Goal: Task Accomplishment & Management: Manage account settings

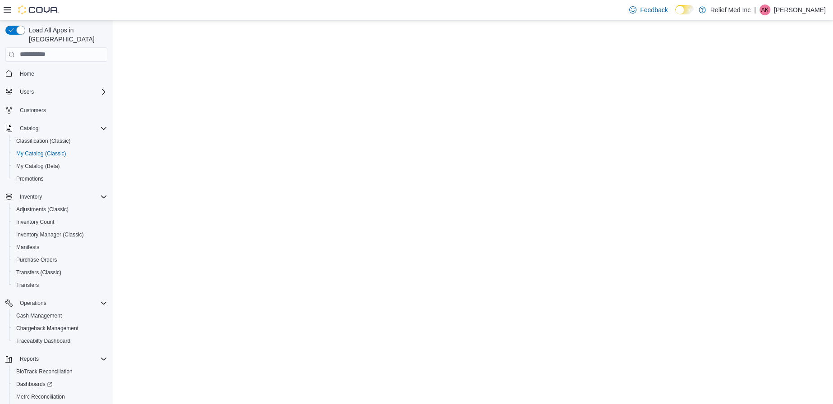
select select "**********"
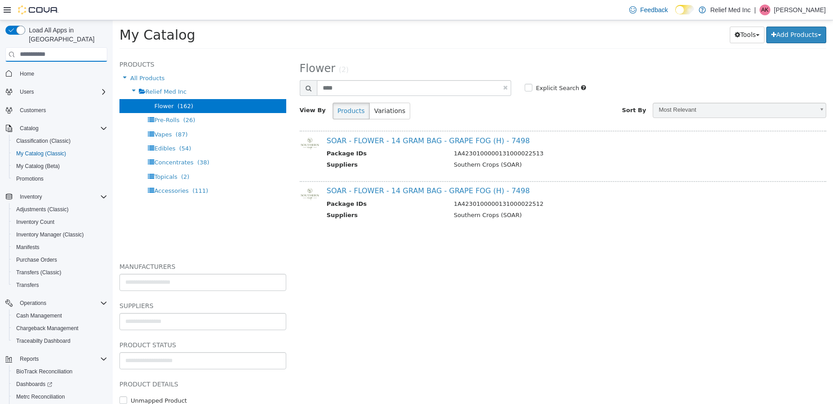
click at [27, 49] on input "search" at bounding box center [56, 54] width 102 height 14
click at [19, 69] on link "Home" at bounding box center [27, 74] width 22 height 11
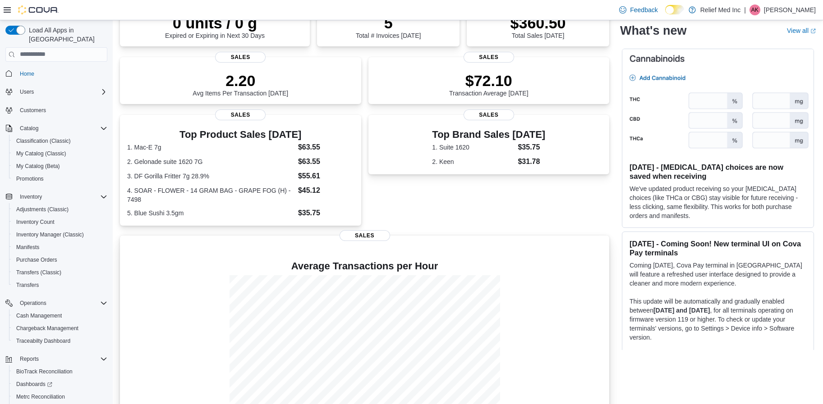
scroll to position [184, 0]
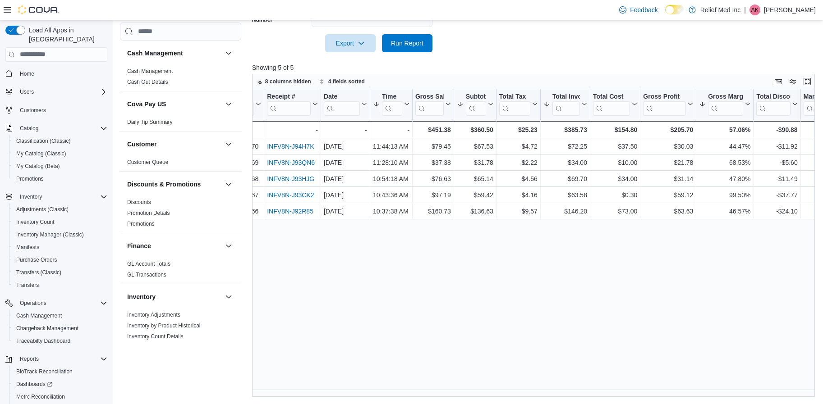
scroll to position [0, 4]
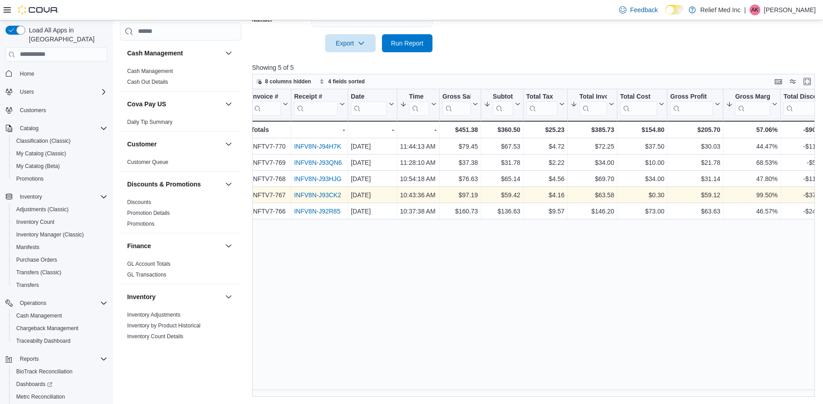
click at [302, 197] on link "INFV8N-J93CK2" at bounding box center [317, 195] width 47 height 7
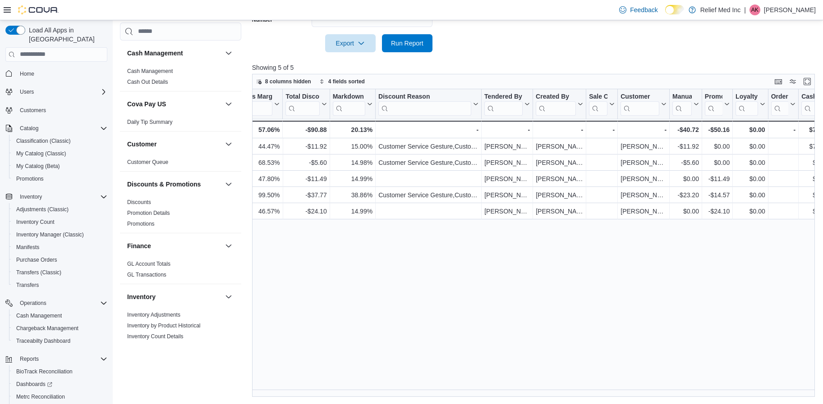
scroll to position [0, 500]
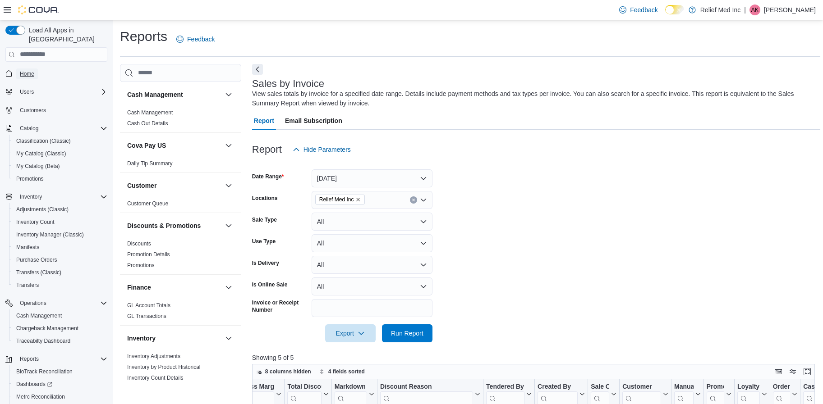
click at [32, 69] on span "Home" at bounding box center [27, 74] width 14 height 11
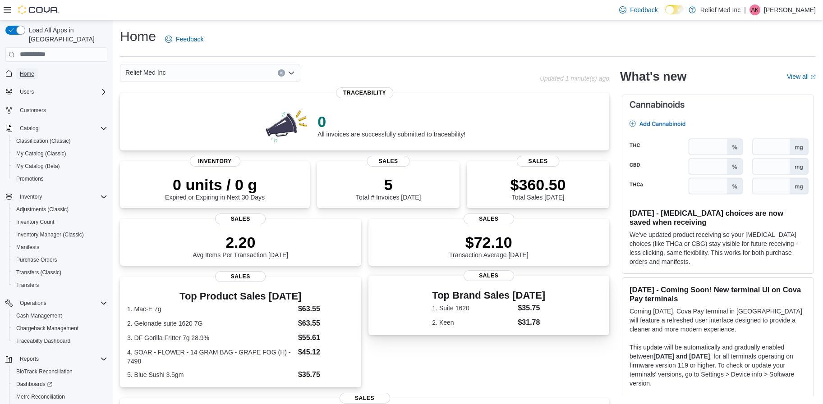
scroll to position [184, 0]
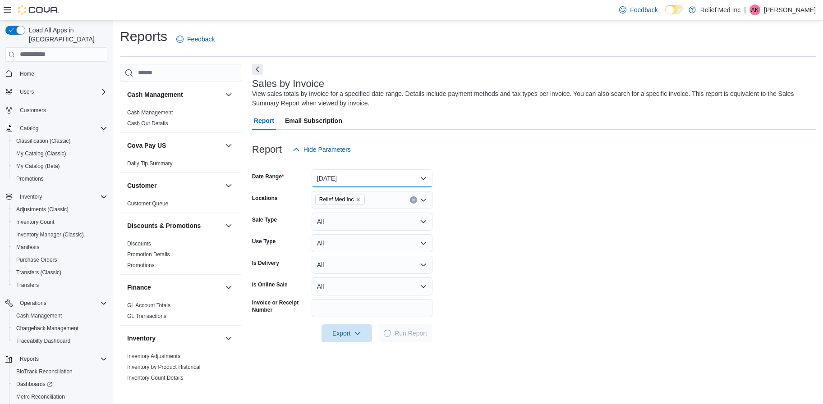
click at [422, 175] on button "[DATE]" at bounding box center [372, 179] width 121 height 18
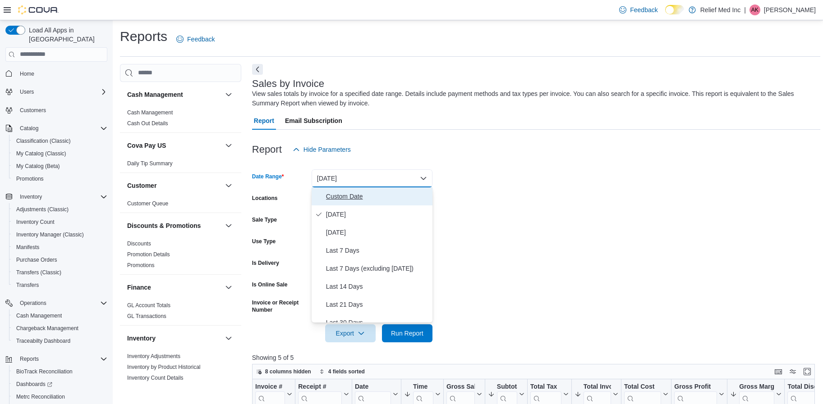
click at [343, 196] on span "Custom Date" at bounding box center [377, 196] width 103 height 11
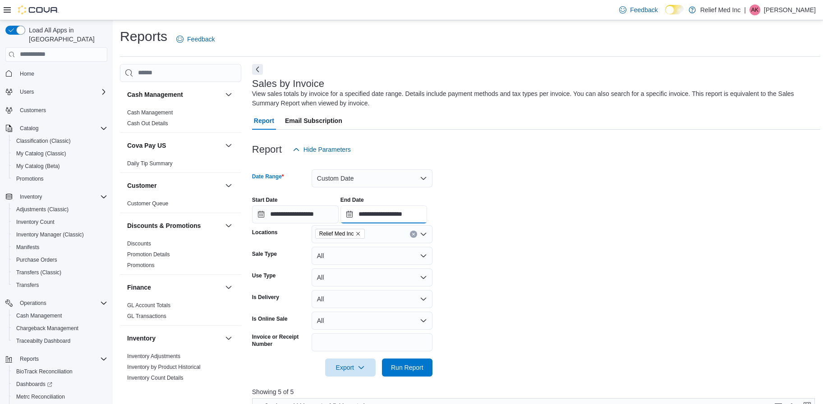
click at [357, 214] on input "**********" at bounding box center [383, 215] width 87 height 18
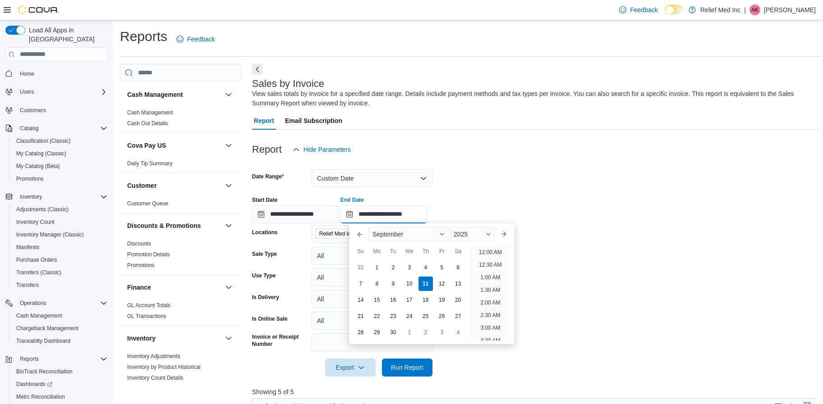
scroll to position [512, 0]
click at [363, 234] on button "Previous Month" at bounding box center [360, 234] width 14 height 14
type input "**********"
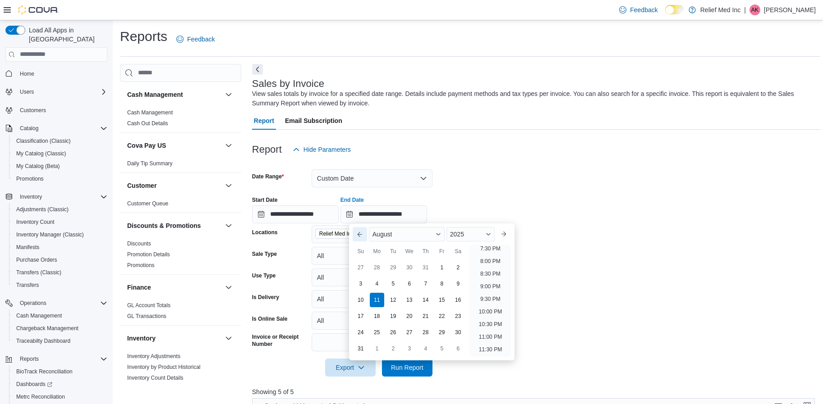
scroll to position [496, 0]
click at [379, 293] on div "11" at bounding box center [377, 300] width 16 height 16
click at [521, 175] on form "**********" at bounding box center [536, 268] width 568 height 218
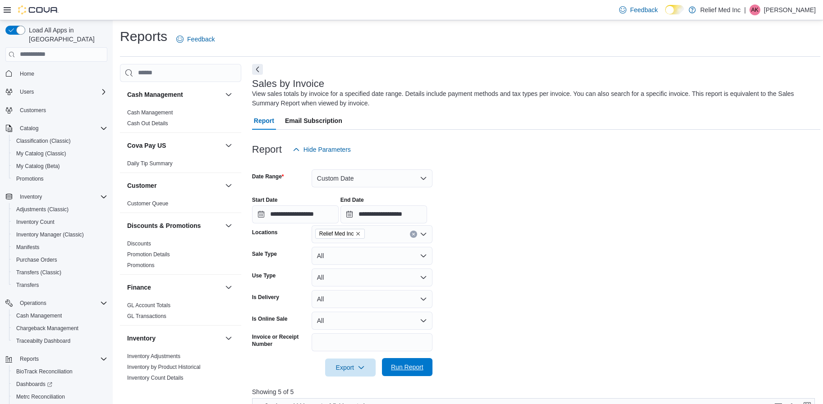
click at [406, 365] on span "Run Report" at bounding box center [407, 367] width 32 height 9
click at [261, 214] on input "**********" at bounding box center [295, 215] width 87 height 18
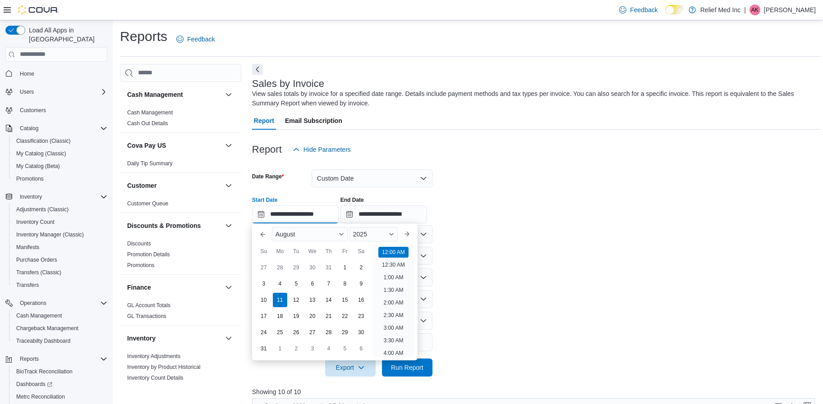
scroll to position [28, 0]
click at [344, 236] on span "Button. Open the month selector. August is currently selected." at bounding box center [341, 234] width 5 height 5
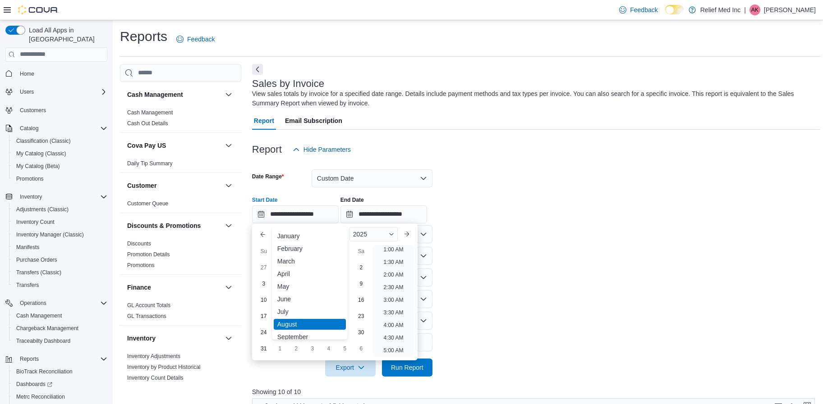
click at [292, 333] on div "September" at bounding box center [310, 337] width 72 height 11
type input "**********"
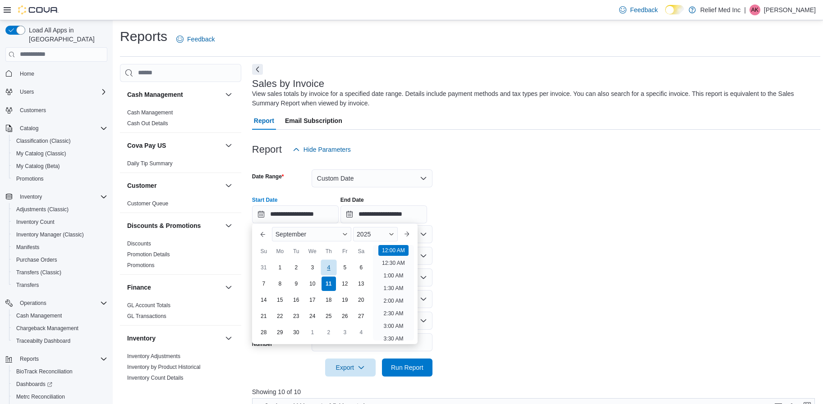
click at [331, 266] on div "4" at bounding box center [329, 268] width 16 height 16
type input "**********"
click at [409, 368] on span "Run Report" at bounding box center [407, 367] width 32 height 9
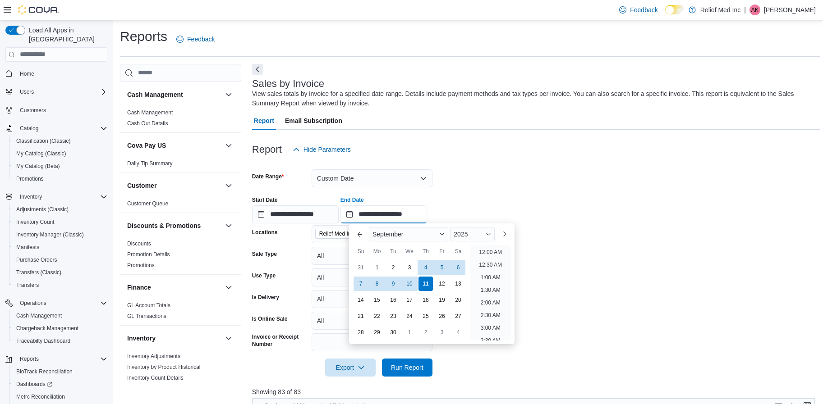
click at [359, 212] on input "**********" at bounding box center [383, 215] width 87 height 18
click at [423, 265] on div "4" at bounding box center [426, 268] width 16 height 16
type input "**********"
click at [411, 367] on span "Run Report" at bounding box center [407, 367] width 32 height 9
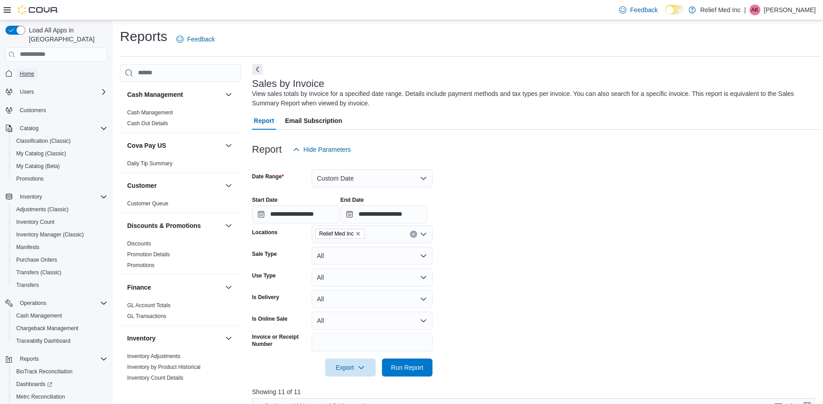
click at [23, 70] on span "Home" at bounding box center [27, 73] width 14 height 7
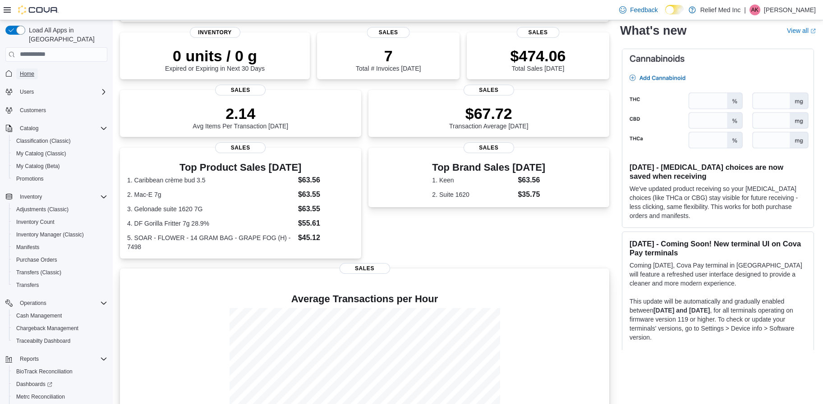
scroll to position [184, 0]
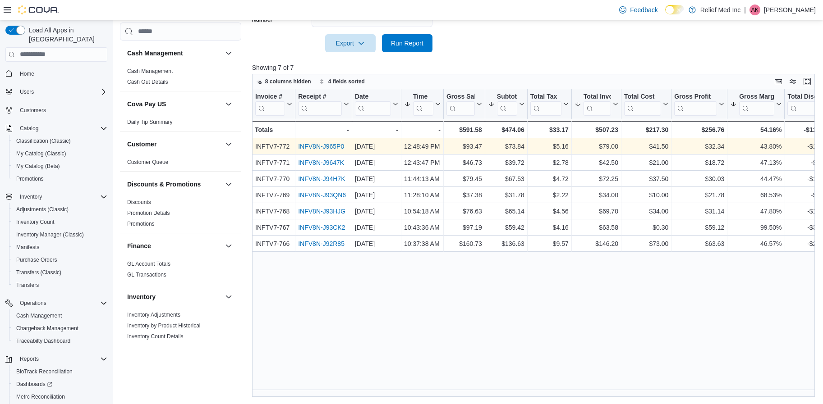
click at [319, 145] on link "INFV8N-J965P0" at bounding box center [321, 146] width 46 height 7
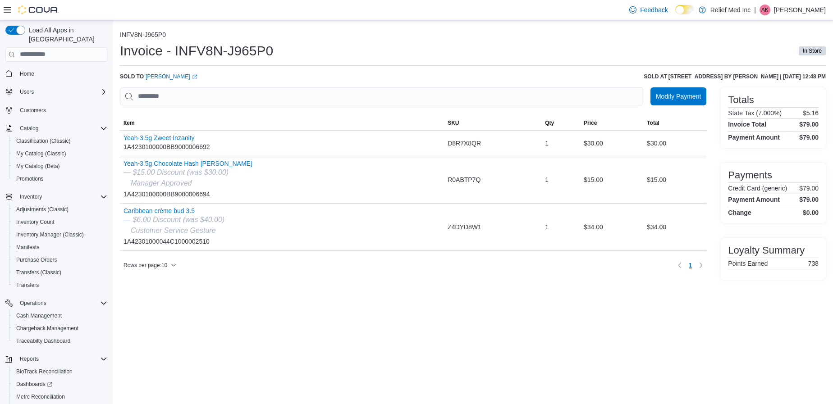
click at [411, 321] on div "INFV8N-J965P0 Invoice - INFV8N-J965P0 In Store Sold to [PERSON_NAME] (opens in …" at bounding box center [473, 212] width 721 height 384
click at [24, 70] on span "Home" at bounding box center [27, 73] width 14 height 7
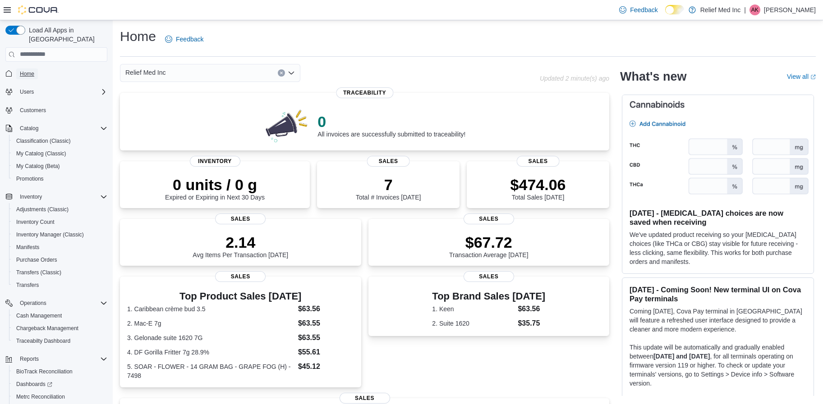
click at [29, 70] on span "Home" at bounding box center [27, 73] width 14 height 7
click at [45, 163] on span "My Catalog (Beta)" at bounding box center [38, 166] width 44 height 7
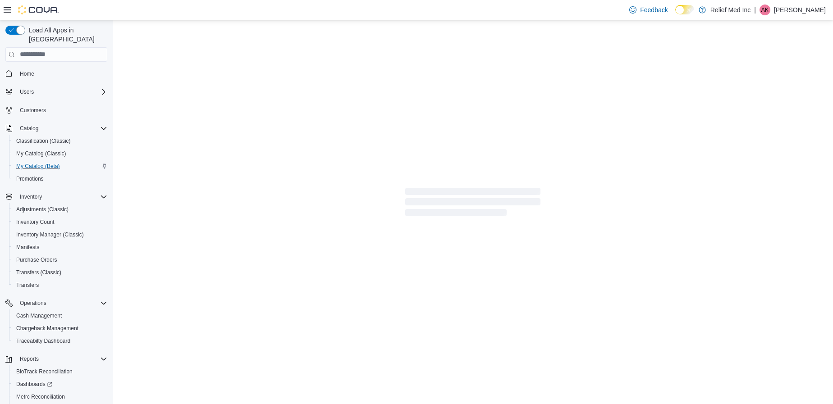
select select "**********"
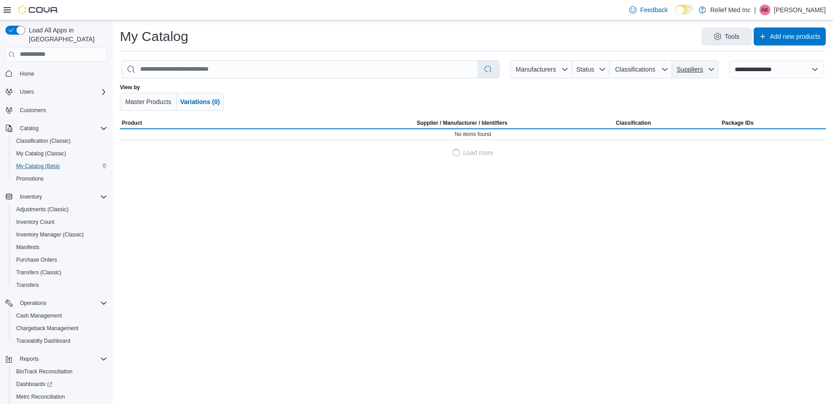
click at [715, 72] on icon "button" at bounding box center [711, 69] width 7 height 7
click at [691, 92] on input "Suppliers" at bounding box center [695, 95] width 128 height 18
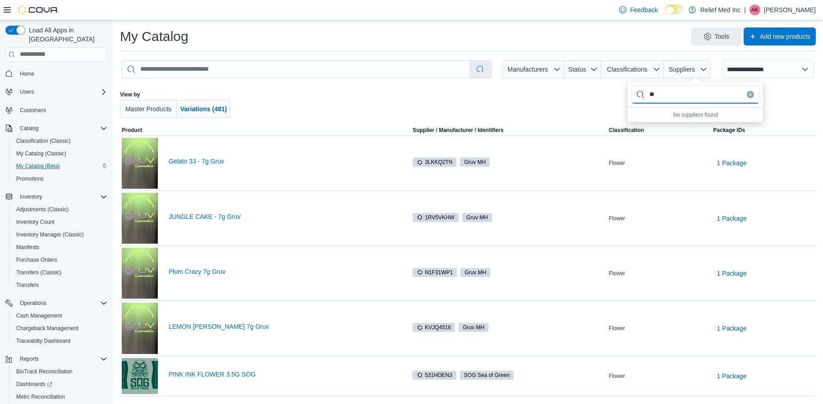
type input "*"
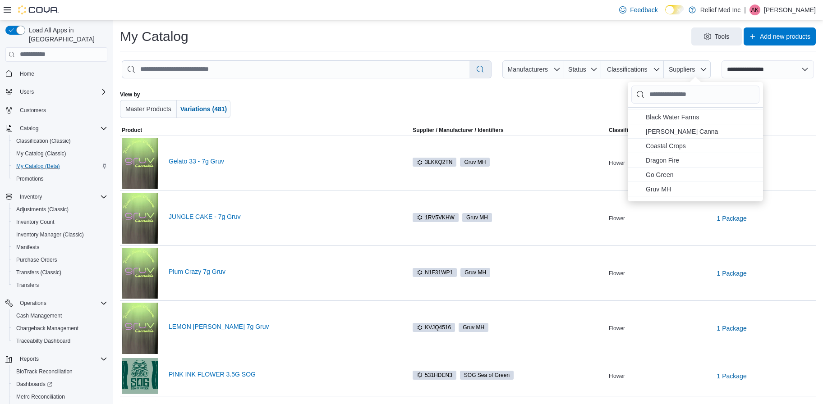
scroll to position [20, 0]
click at [680, 133] on span "[PERSON_NAME] Canna . To check this option, press Enter." at bounding box center [702, 138] width 112 height 11
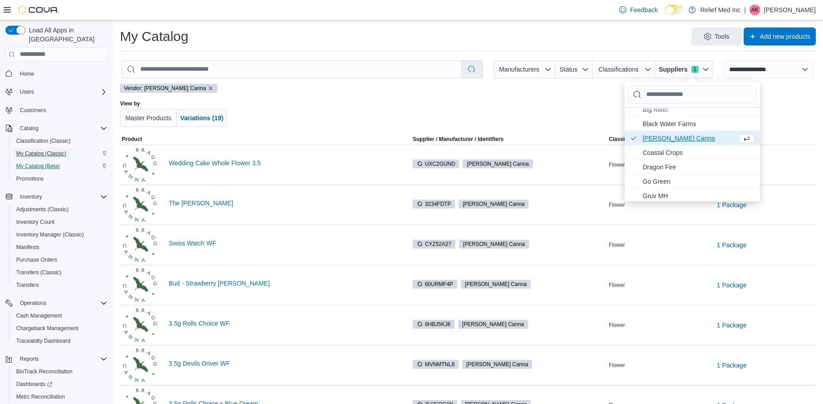
click at [27, 150] on span "My Catalog (Classic)" at bounding box center [41, 153] width 50 height 7
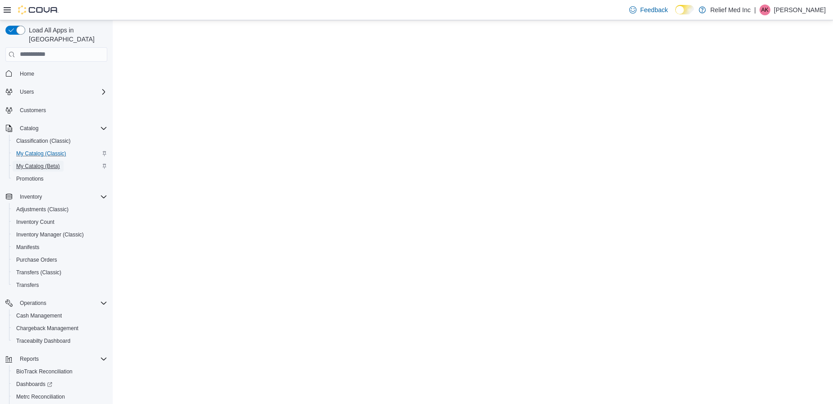
click at [40, 163] on span "My Catalog (Beta)" at bounding box center [38, 166] width 44 height 7
select select "**********"
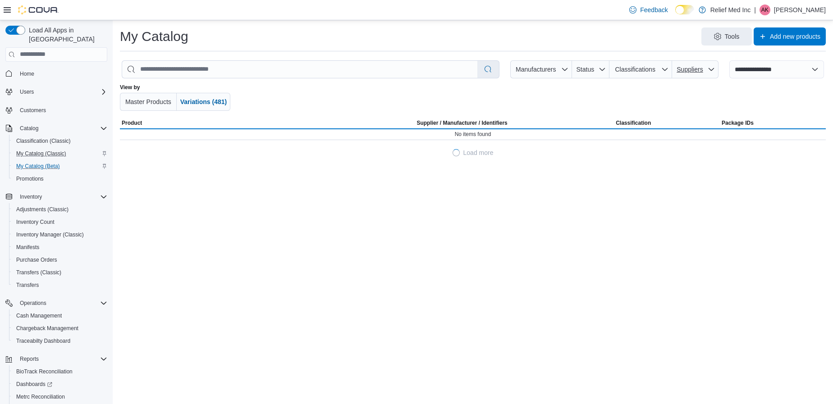
click at [710, 71] on icon "button" at bounding box center [711, 69] width 7 height 7
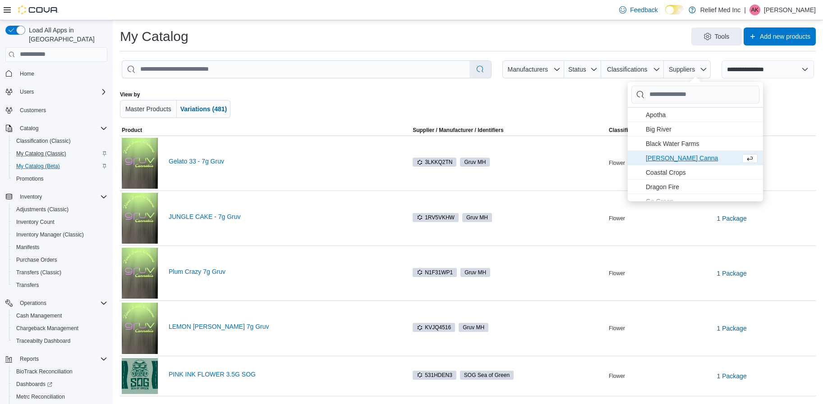
click at [674, 155] on span "[PERSON_NAME] Canna . To check this option, press Enter." at bounding box center [691, 157] width 91 height 11
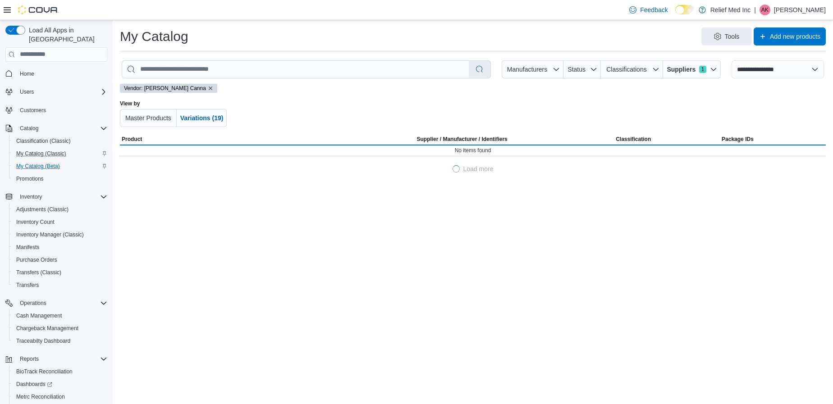
click at [408, 101] on div at bounding box center [473, 113] width 411 height 27
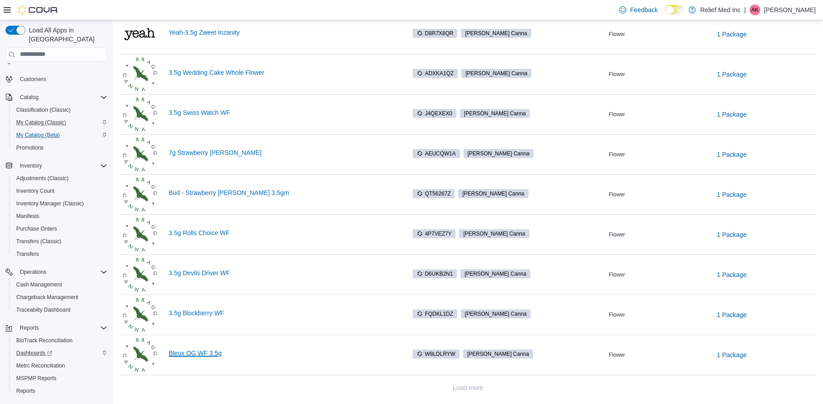
scroll to position [48, 0]
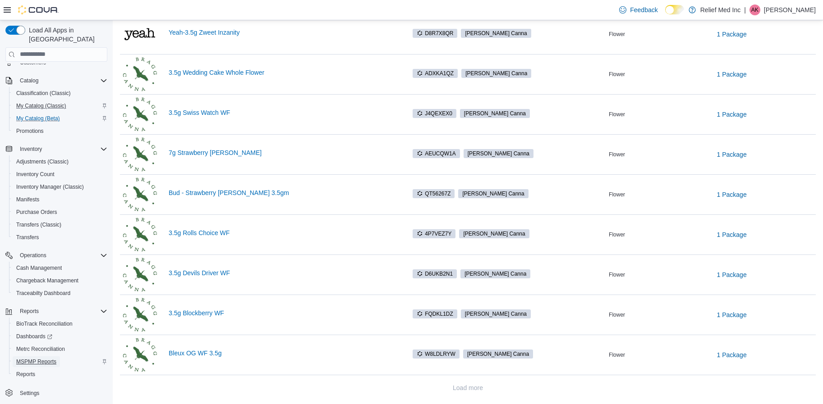
click at [39, 358] on span "MSPMP Reports" at bounding box center [36, 361] width 40 height 7
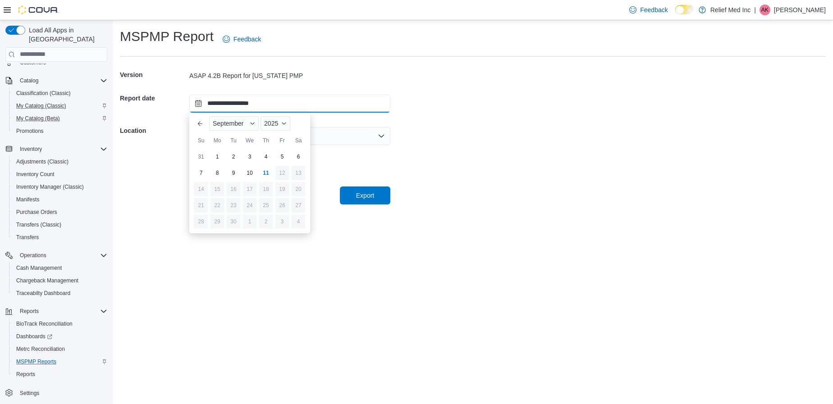
click at [298, 106] on input "**********" at bounding box center [289, 104] width 201 height 18
click at [244, 175] on div "10" at bounding box center [250, 173] width 14 height 14
type input "**********"
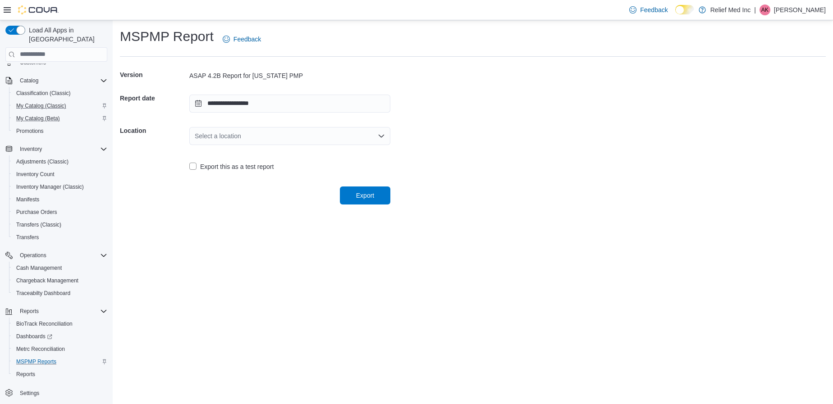
click at [285, 131] on div "Select a location" at bounding box center [289, 136] width 201 height 18
click at [245, 161] on span "[STREET_ADDRESS]" at bounding box center [295, 164] width 179 height 9
click at [373, 198] on span "Export" at bounding box center [365, 195] width 18 height 9
click at [316, 274] on div "**********" at bounding box center [473, 212] width 721 height 384
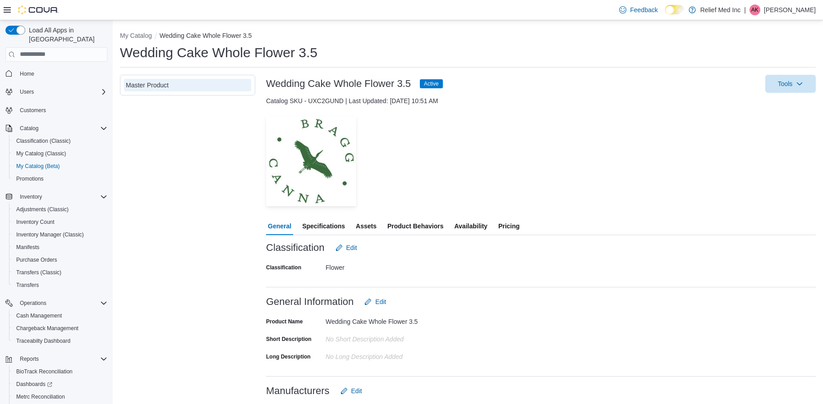
click at [473, 230] on span "Availability" at bounding box center [470, 226] width 33 height 18
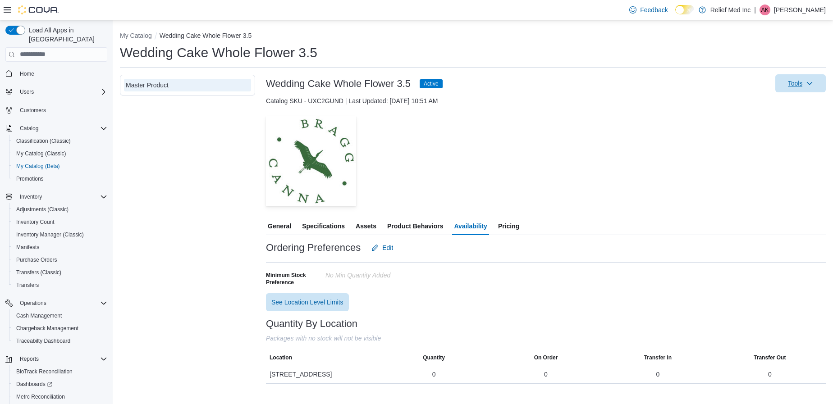
click at [811, 86] on icon "button" at bounding box center [809, 83] width 7 height 7
click at [780, 156] on span "Update Product Status" at bounding box center [787, 156] width 64 height 9
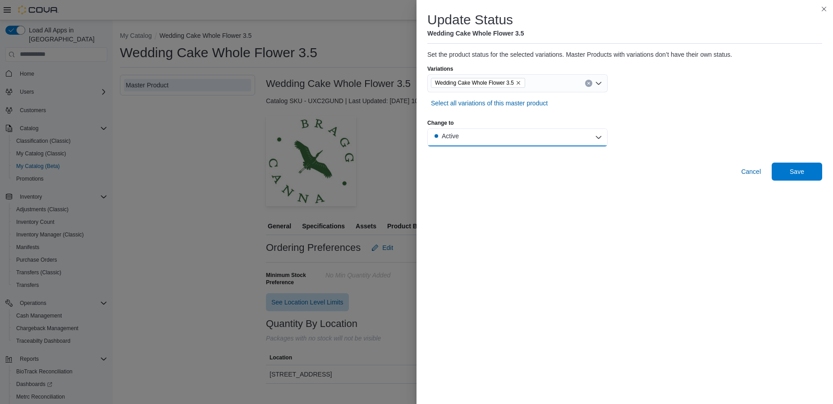
click at [583, 140] on button "Active" at bounding box center [517, 138] width 180 height 18
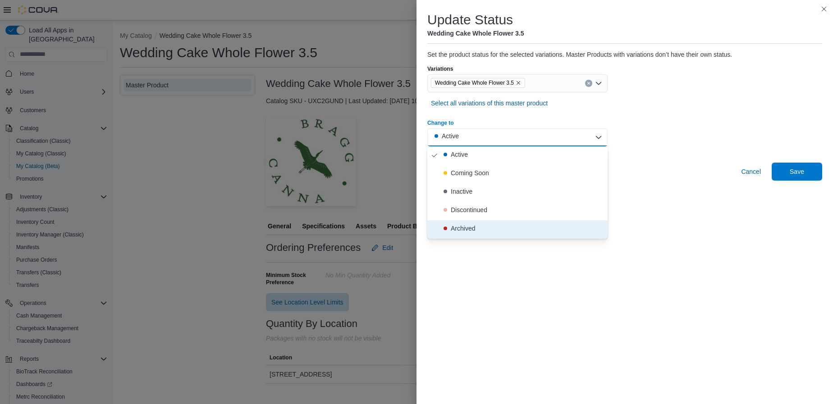
click at [468, 231] on div "Archived" at bounding box center [463, 228] width 24 height 9
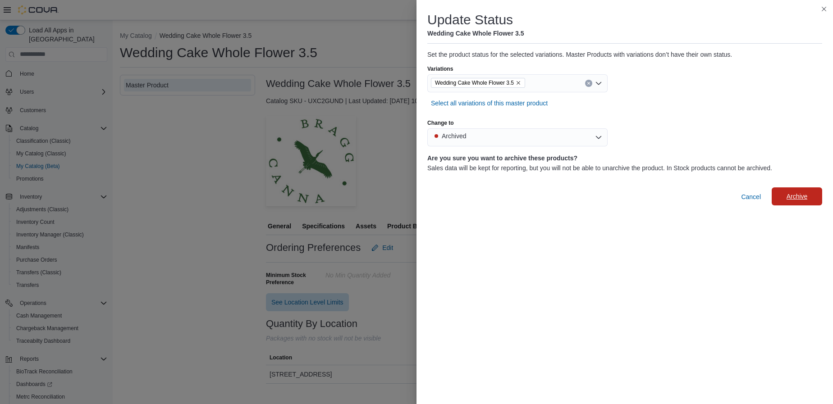
click at [788, 193] on span "Archive" at bounding box center [797, 196] width 21 height 9
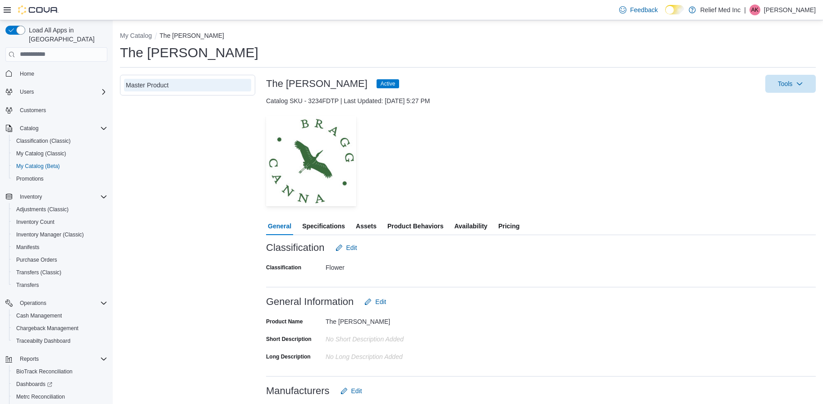
click at [459, 223] on span "Availability" at bounding box center [470, 226] width 33 height 18
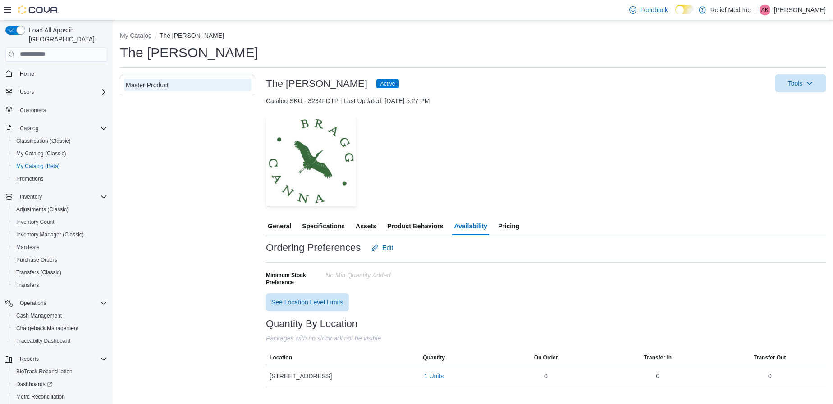
click at [801, 86] on span "Tools" at bounding box center [795, 83] width 15 height 9
click at [776, 154] on span "Update Product Status" at bounding box center [787, 156] width 64 height 9
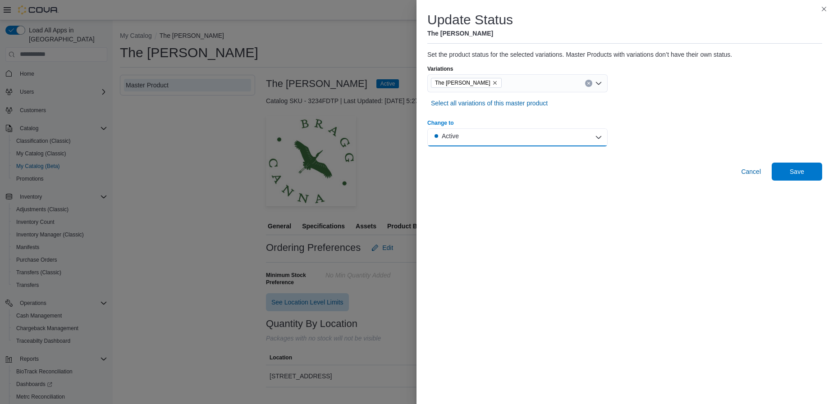
click at [532, 137] on button "Active" at bounding box center [517, 138] width 180 height 18
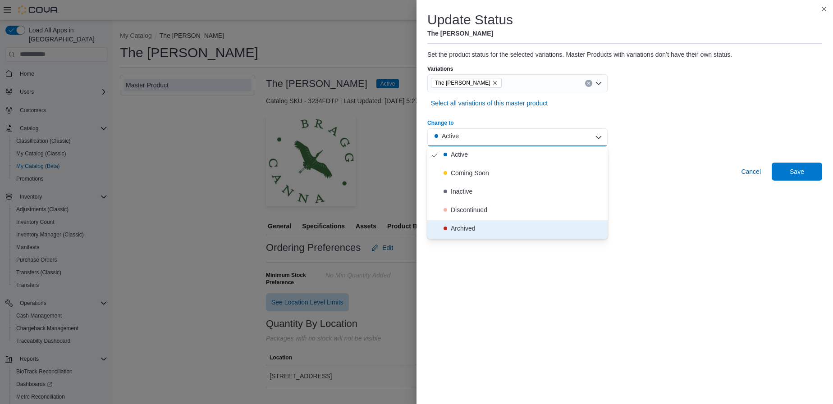
click at [467, 226] on div "Archived" at bounding box center [463, 228] width 24 height 9
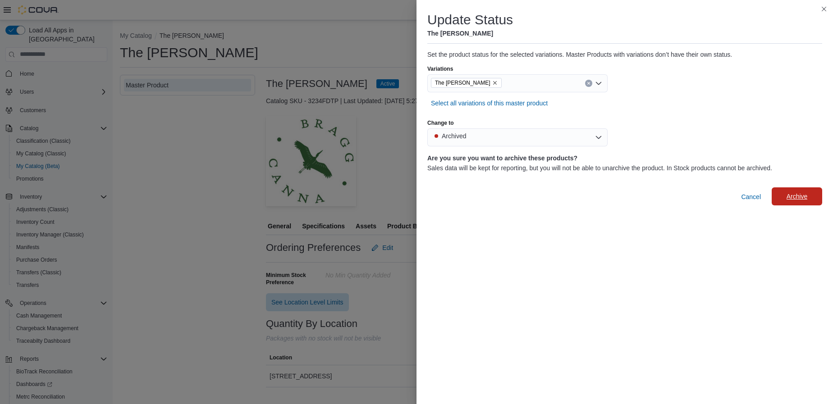
click at [810, 197] on span "Archive" at bounding box center [797, 197] width 40 height 18
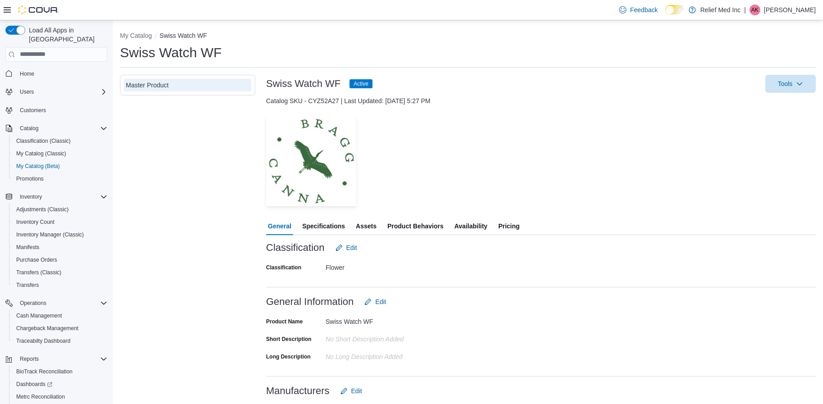
click at [476, 226] on span "Availability" at bounding box center [470, 226] width 33 height 18
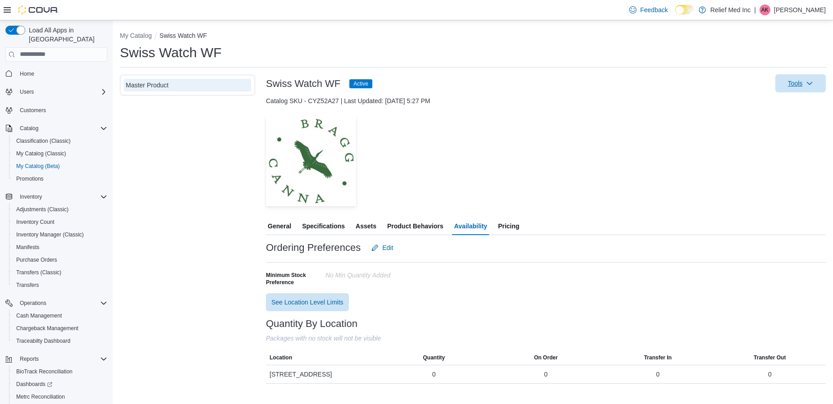
click at [798, 85] on span "Tools" at bounding box center [795, 83] width 15 height 9
click at [773, 155] on span "Update Product Status" at bounding box center [787, 156] width 64 height 9
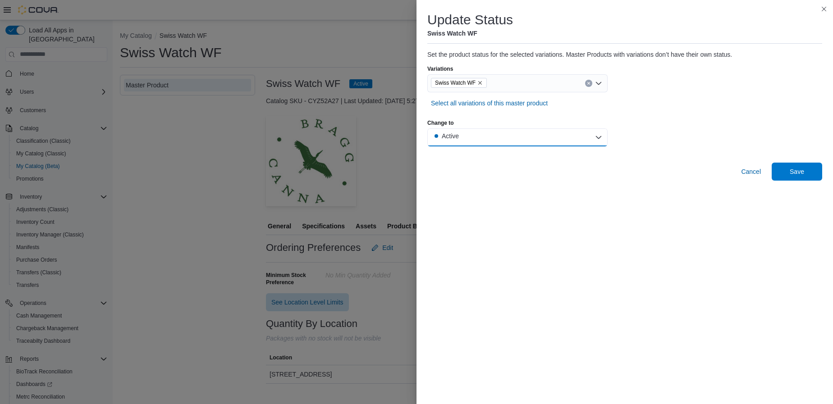
click at [553, 131] on button "Active" at bounding box center [517, 138] width 180 height 18
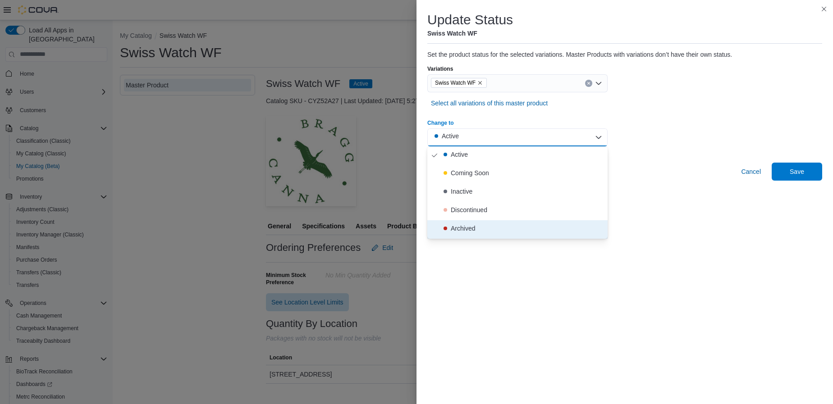
click at [461, 226] on div "Archived" at bounding box center [463, 228] width 24 height 9
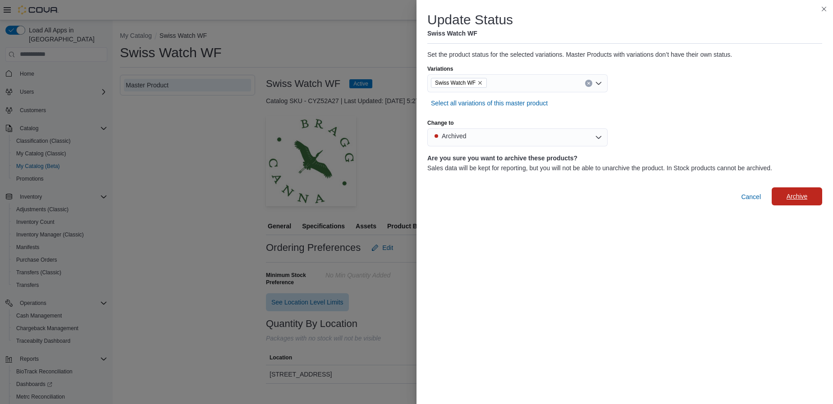
click at [802, 189] on span "Archive" at bounding box center [797, 197] width 40 height 18
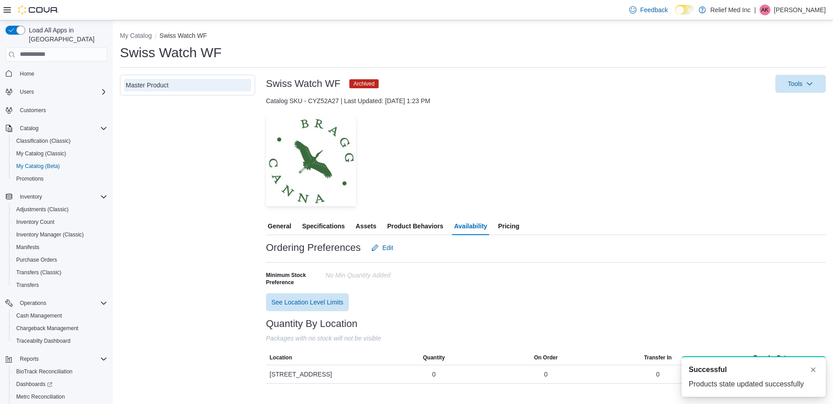
drag, startPoint x: 203, startPoint y: 179, endPoint x: 192, endPoint y: 156, distance: 25.2
click at [204, 178] on div "Master Product" at bounding box center [187, 229] width 135 height 309
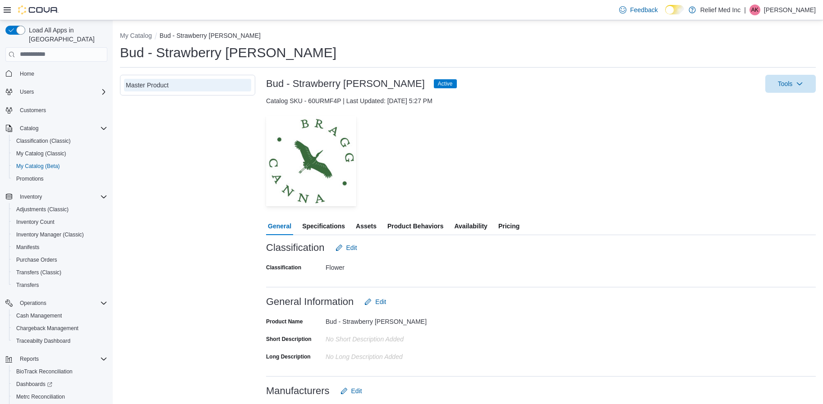
click at [460, 226] on span "Availability" at bounding box center [470, 226] width 33 height 18
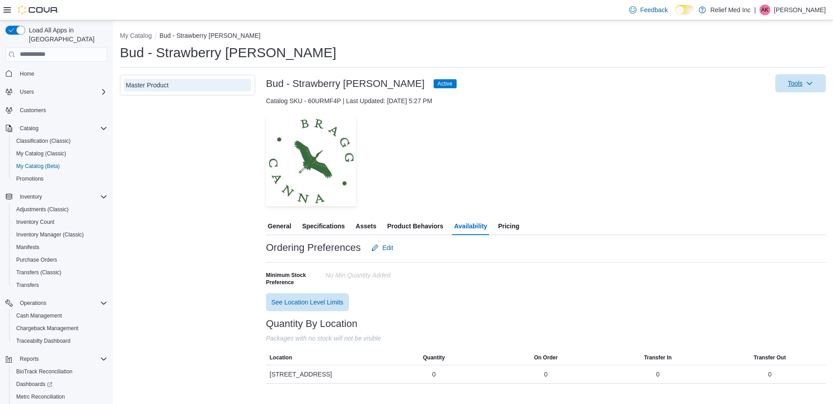
click at [797, 87] on span "Tools" at bounding box center [795, 83] width 15 height 9
click at [760, 160] on span "Update Product Status" at bounding box center [787, 156] width 64 height 9
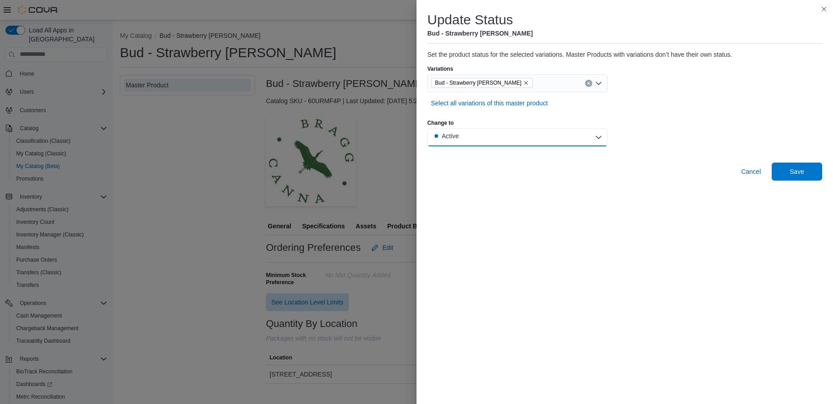
click at [545, 138] on button "Active" at bounding box center [517, 138] width 180 height 18
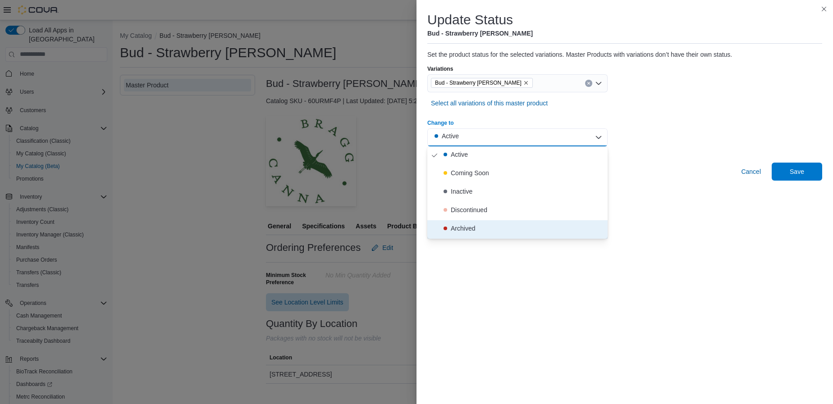
click at [466, 226] on div "Archived" at bounding box center [463, 228] width 24 height 9
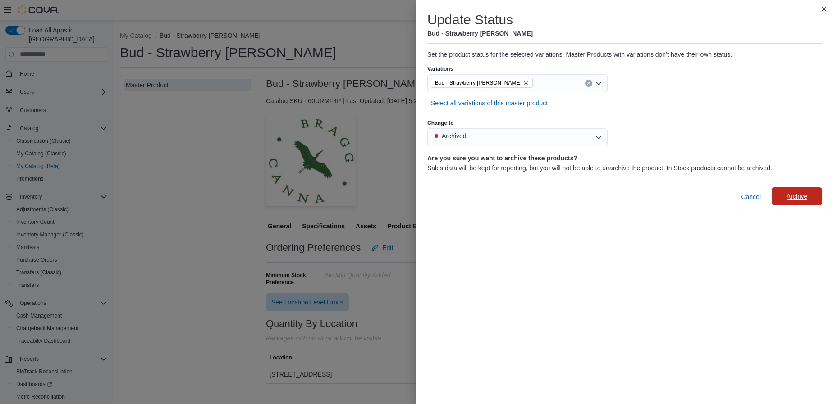
click at [799, 194] on span "Archive" at bounding box center [797, 196] width 21 height 9
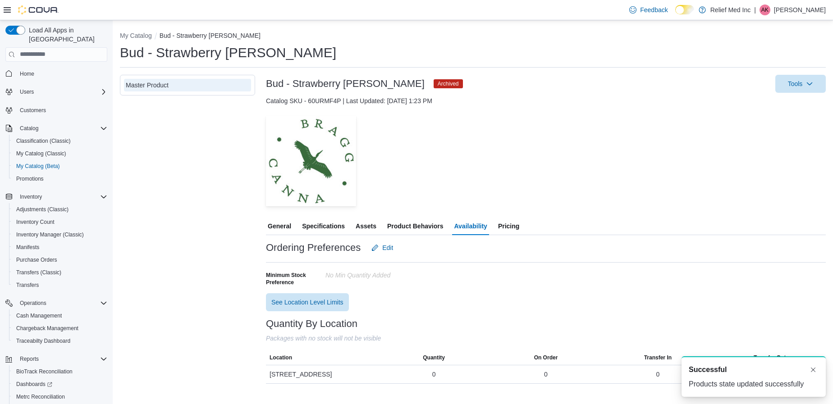
click at [206, 161] on div "Master Product" at bounding box center [187, 229] width 135 height 309
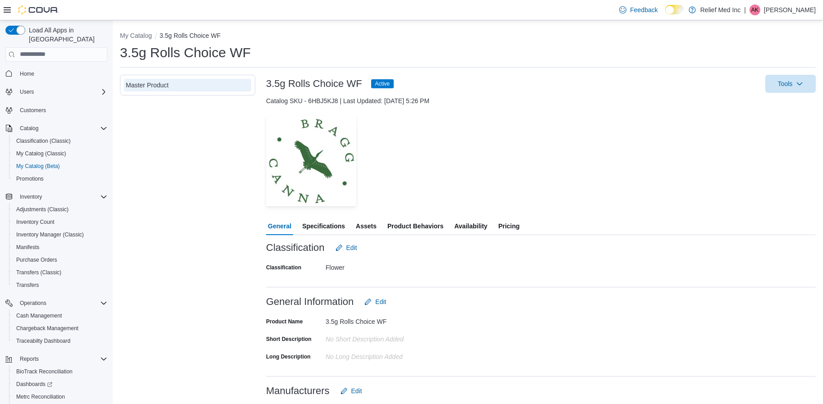
click at [474, 222] on span "Availability" at bounding box center [470, 226] width 33 height 18
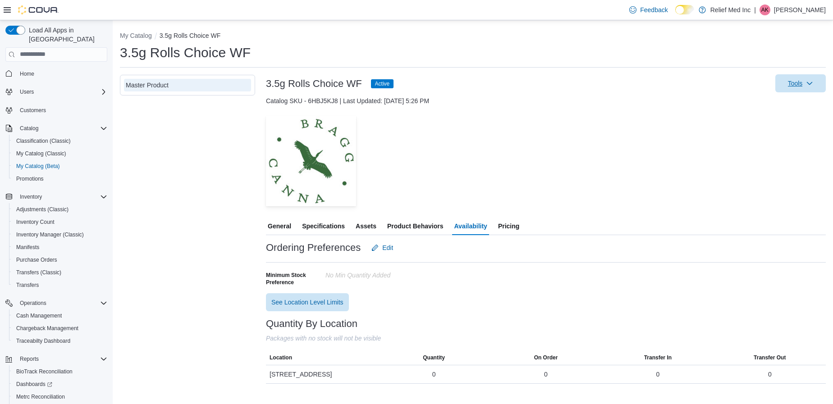
click at [797, 89] on span "Tools" at bounding box center [801, 83] width 40 height 18
click at [766, 158] on span "Update Product Status" at bounding box center [787, 156] width 64 height 9
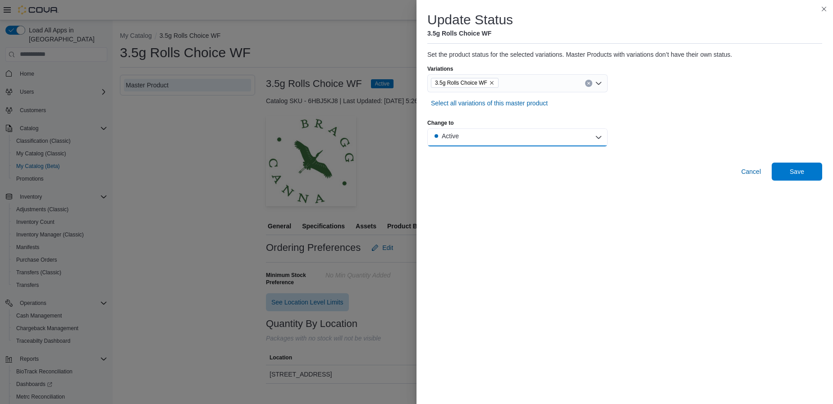
click at [476, 142] on button "Active" at bounding box center [517, 138] width 180 height 18
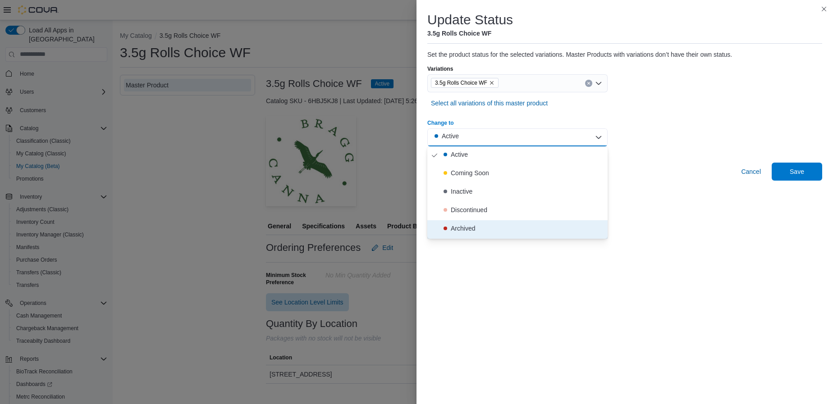
click at [453, 226] on div "Archived" at bounding box center [463, 228] width 24 height 9
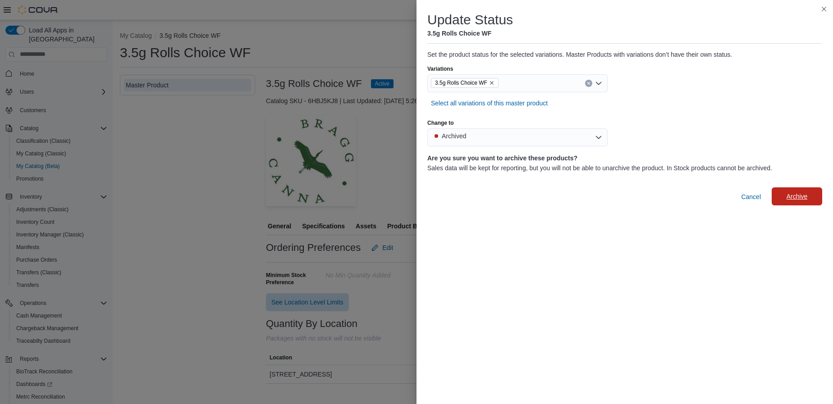
click at [802, 194] on span "Archive" at bounding box center [797, 196] width 21 height 9
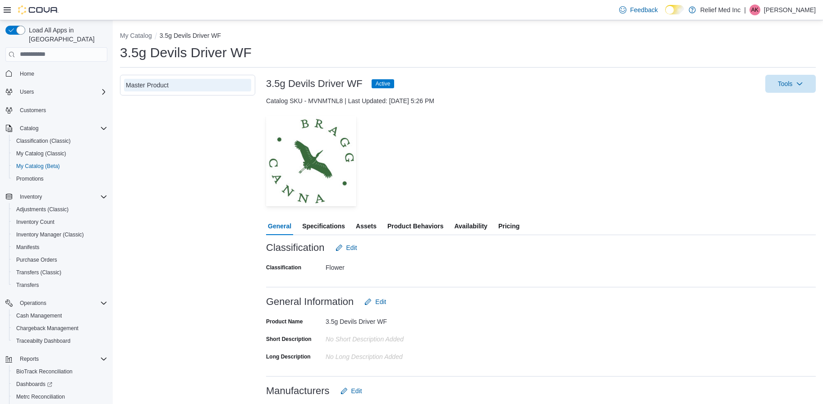
click at [465, 221] on span "Availability" at bounding box center [470, 226] width 33 height 18
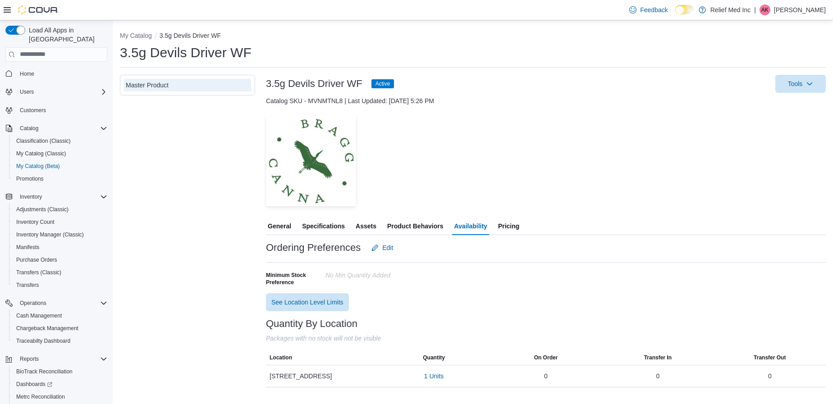
click at [316, 226] on span "Specifications" at bounding box center [323, 226] width 43 height 18
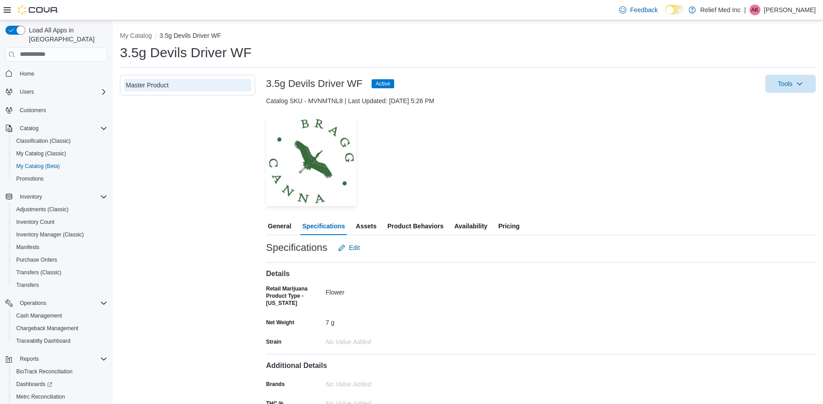
click at [283, 226] on span "General" at bounding box center [279, 226] width 23 height 18
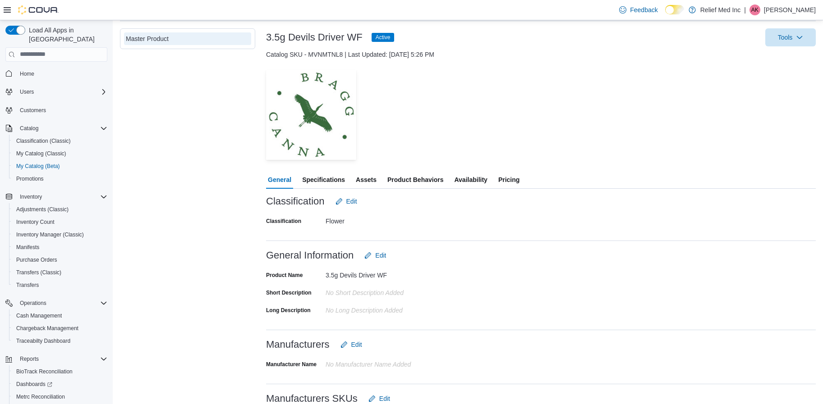
scroll to position [68, 0]
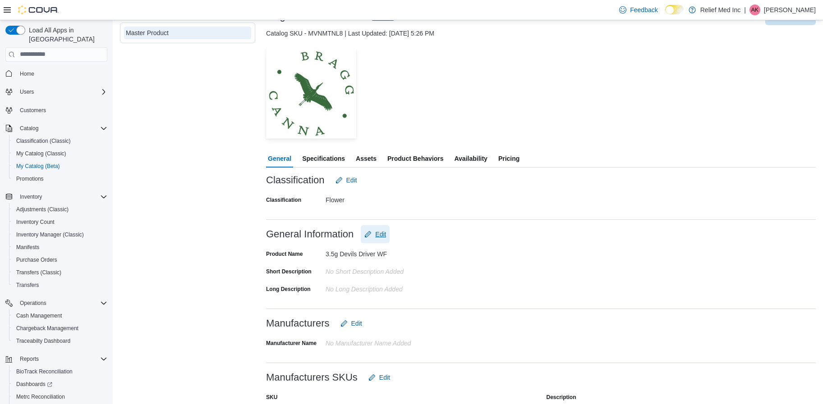
click at [381, 235] on span "Edit" at bounding box center [380, 234] width 11 height 9
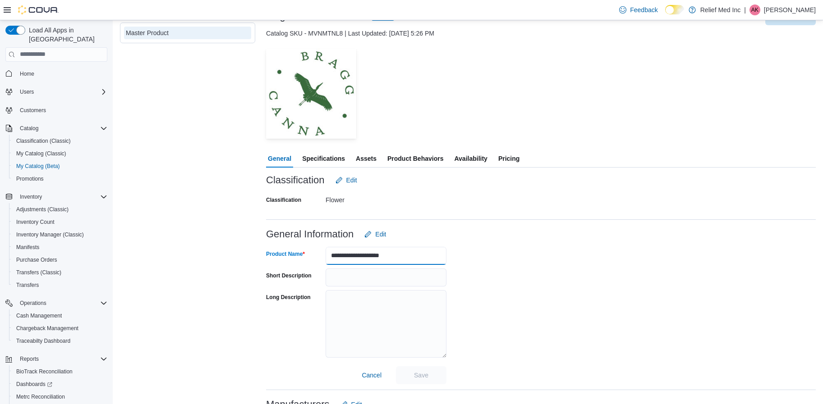
click at [339, 256] on input "**********" at bounding box center [386, 256] width 121 height 18
type input "**********"
click at [416, 371] on span "Save" at bounding box center [421, 375] width 14 height 9
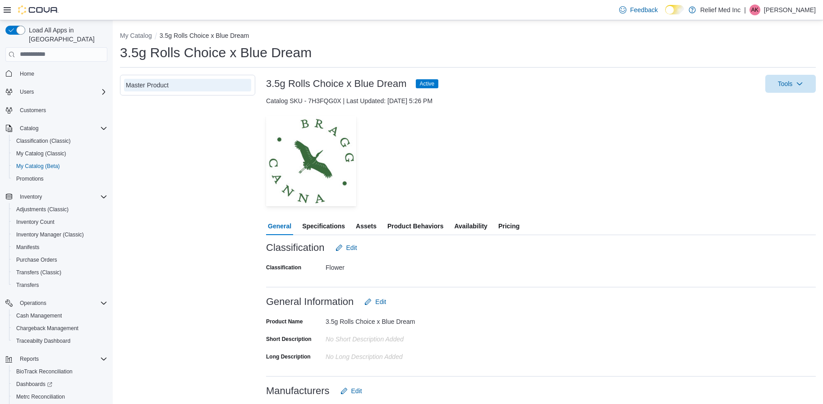
click at [464, 223] on span "Availability" at bounding box center [470, 226] width 33 height 18
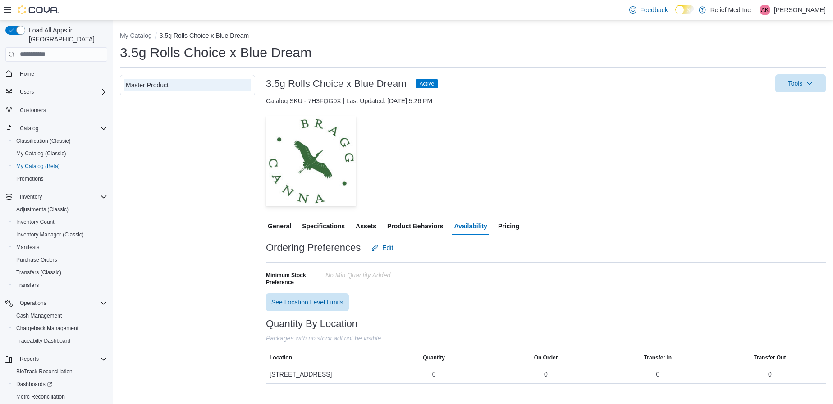
click at [808, 81] on icon "button" at bounding box center [809, 83] width 7 height 7
click at [789, 154] on span "Update Product Status" at bounding box center [787, 156] width 64 height 9
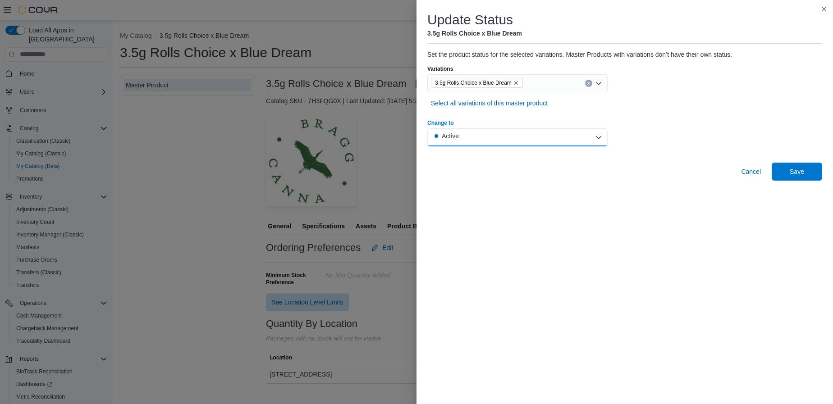
click at [478, 139] on button "Active" at bounding box center [517, 138] width 180 height 18
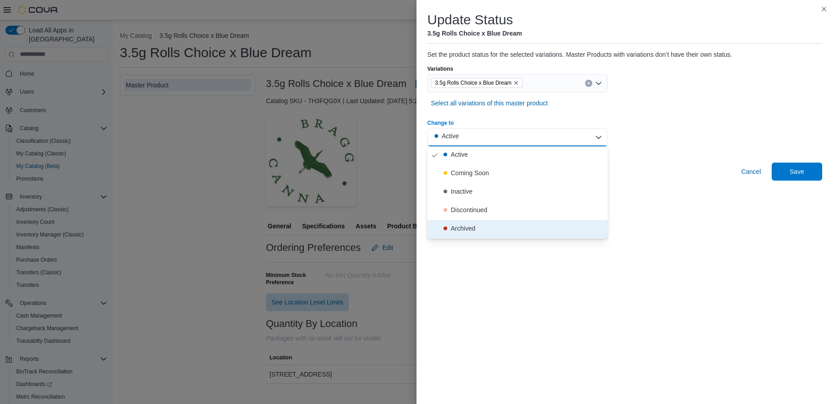
click at [465, 226] on div "Archived" at bounding box center [463, 228] width 24 height 9
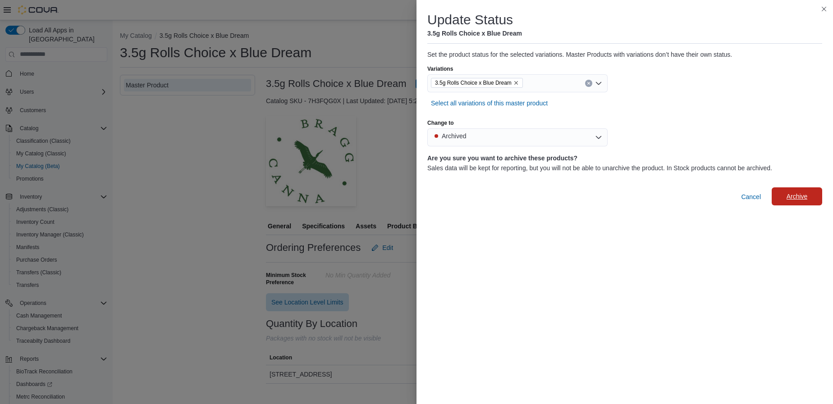
click at [811, 193] on span "Archive" at bounding box center [797, 197] width 40 height 18
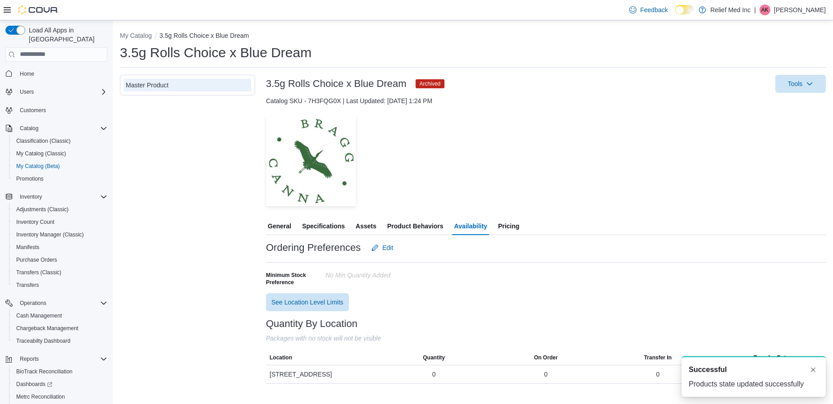
click at [180, 146] on div "Master Product" at bounding box center [187, 229] width 135 height 309
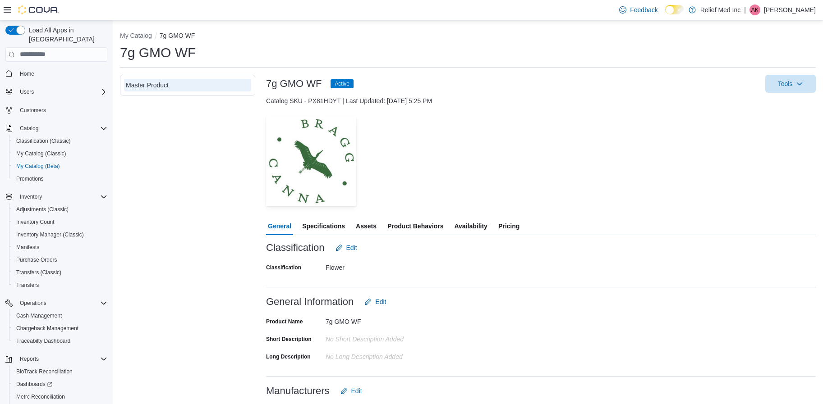
click at [468, 224] on span "Availability" at bounding box center [470, 226] width 33 height 18
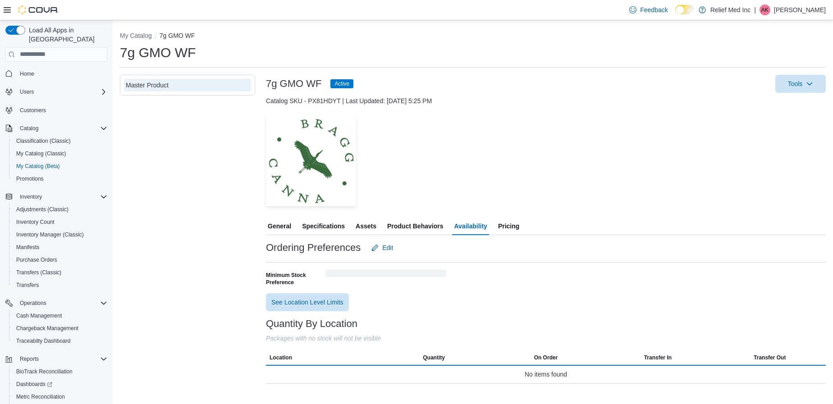
click at [517, 245] on div "General Specifications Assets Product Behaviors Availability Pricing Ordering P…" at bounding box center [546, 300] width 560 height 167
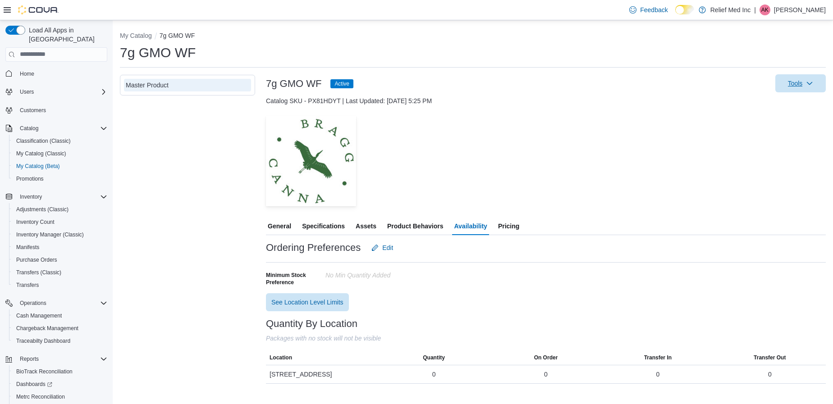
click at [812, 81] on icon "button" at bounding box center [809, 83] width 7 height 7
click at [770, 155] on span "Update Product Status" at bounding box center [787, 156] width 64 height 9
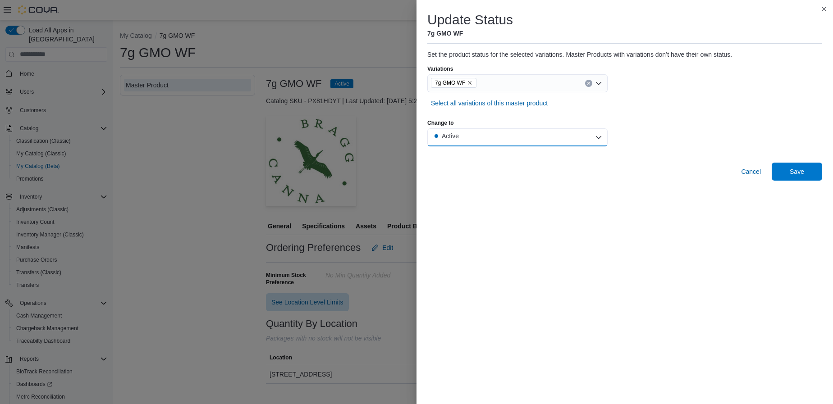
click at [475, 130] on button "Active" at bounding box center [517, 138] width 180 height 18
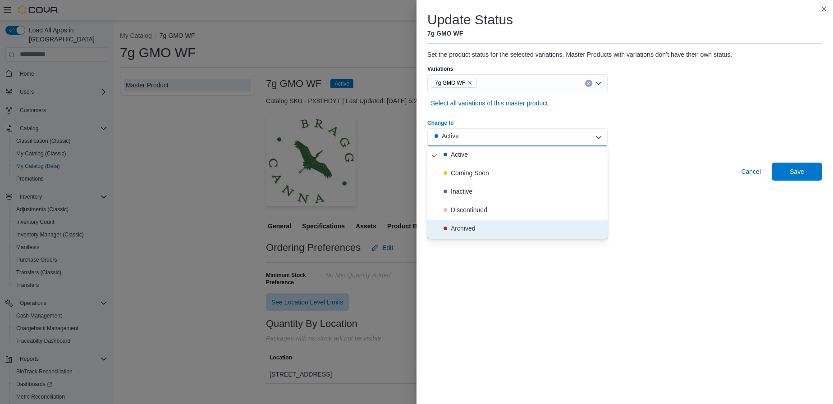
click at [454, 224] on div "Archived" at bounding box center [463, 228] width 24 height 9
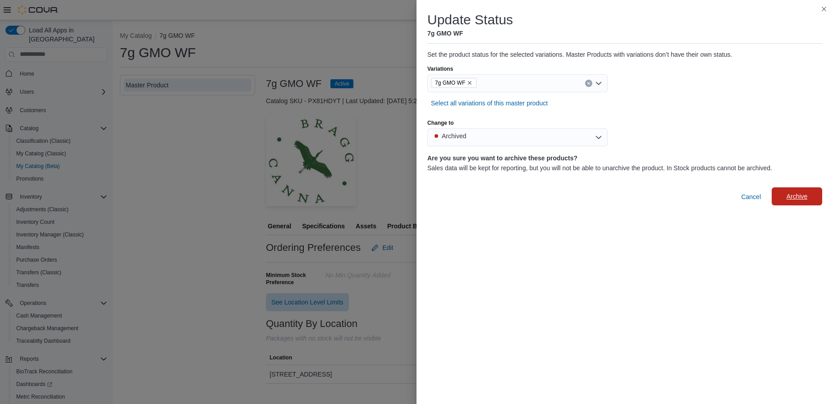
click at [798, 196] on span "Archive" at bounding box center [797, 196] width 21 height 9
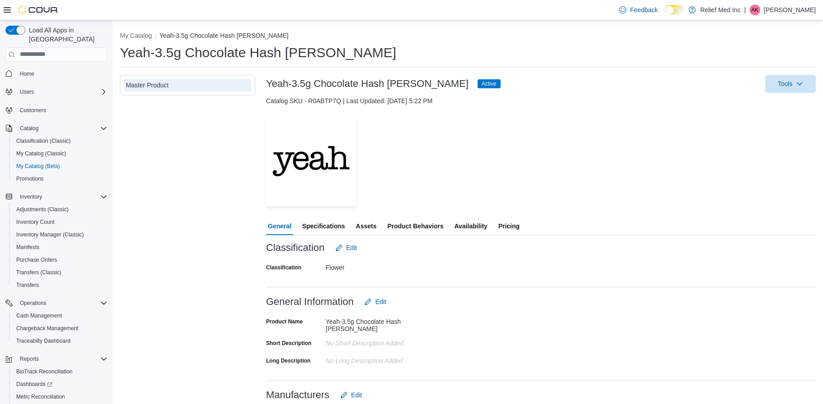
click at [474, 225] on span "Availability" at bounding box center [470, 226] width 33 height 18
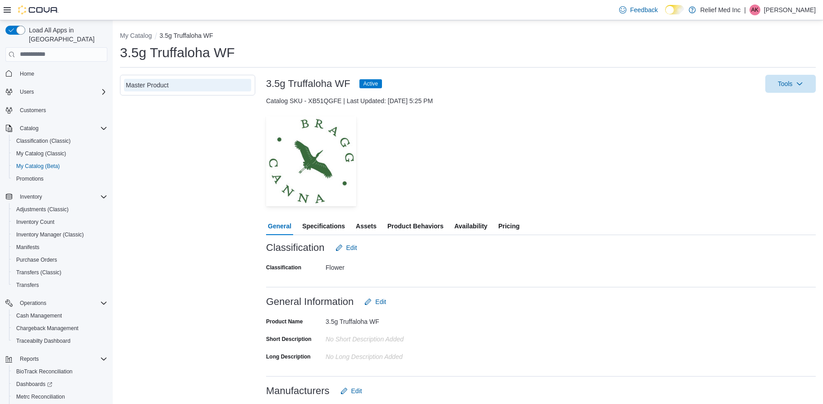
click at [469, 229] on span "Availability" at bounding box center [470, 226] width 33 height 18
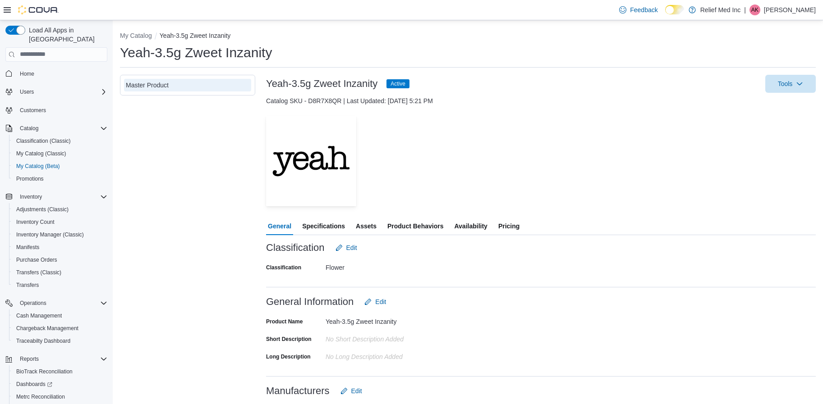
click at [477, 225] on span "Availability" at bounding box center [470, 226] width 33 height 18
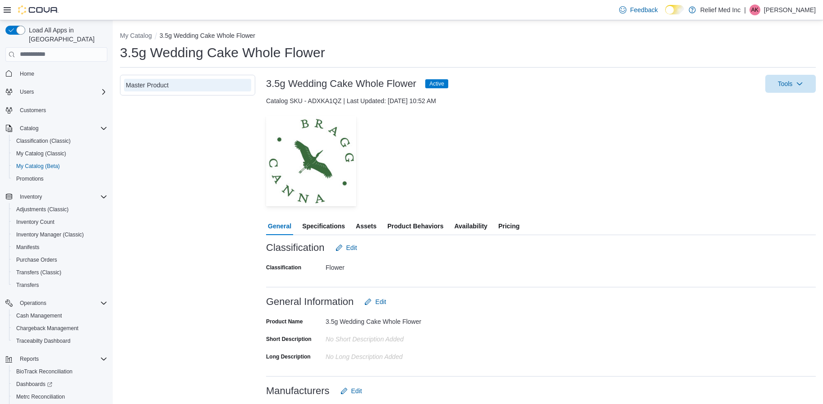
click at [466, 227] on span "Availability" at bounding box center [470, 226] width 33 height 18
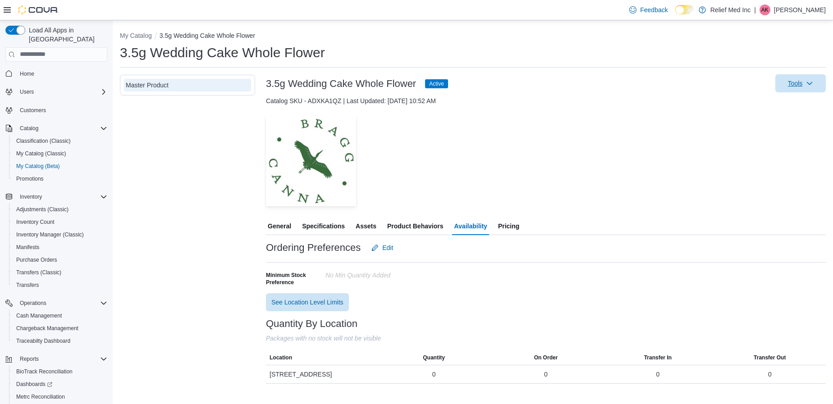
click at [799, 88] on span "Tools" at bounding box center [795, 83] width 15 height 9
click at [776, 161] on span "Update Product Status" at bounding box center [787, 156] width 64 height 9
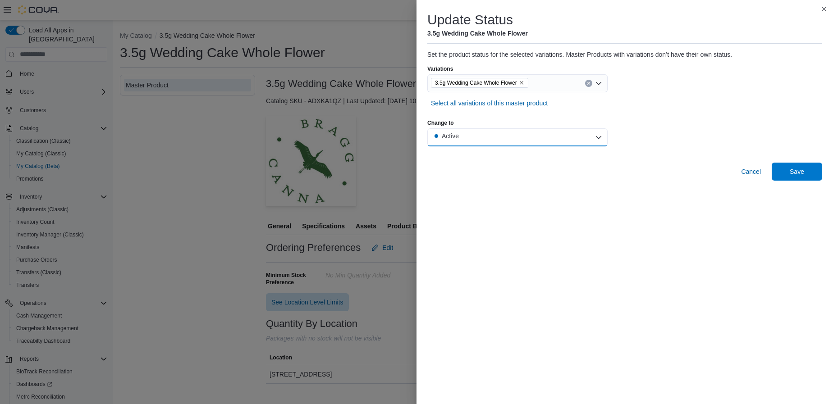
click at [473, 134] on button "Active" at bounding box center [517, 138] width 180 height 18
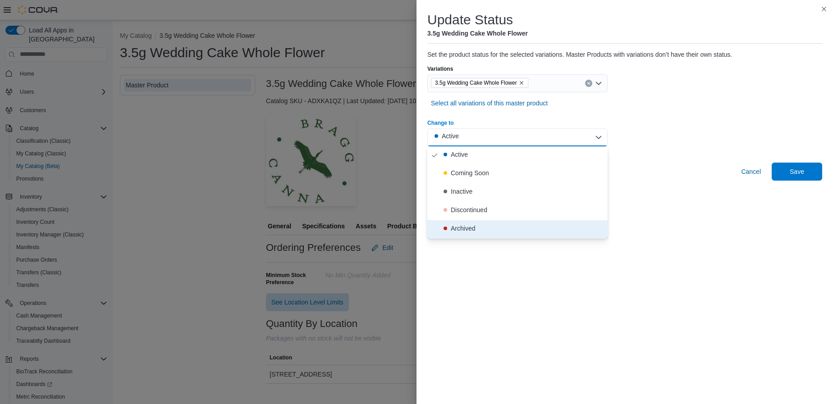
click at [464, 225] on div "Archived" at bounding box center [463, 228] width 24 height 9
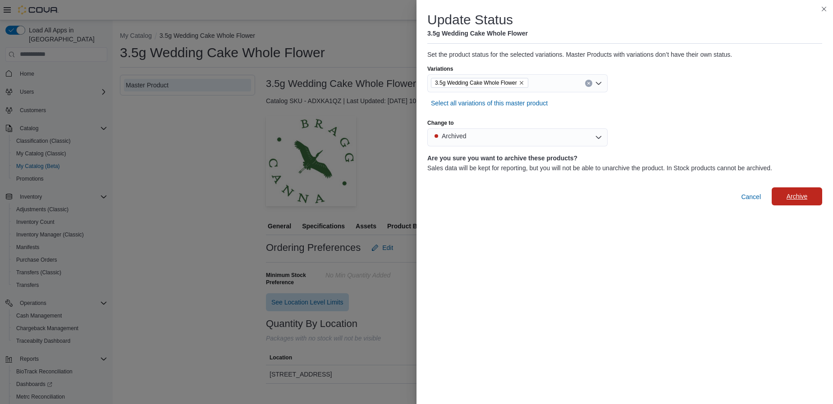
click at [790, 195] on span "Archive" at bounding box center [797, 196] width 21 height 9
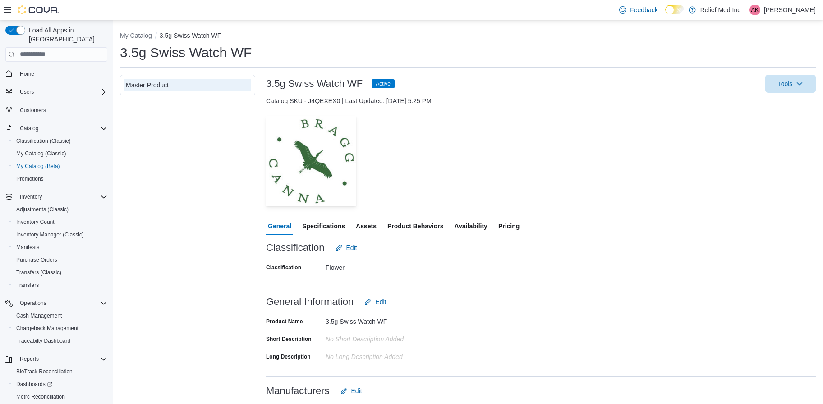
click at [462, 224] on span "Availability" at bounding box center [470, 226] width 33 height 18
click at [469, 223] on span "Availability" at bounding box center [470, 226] width 33 height 18
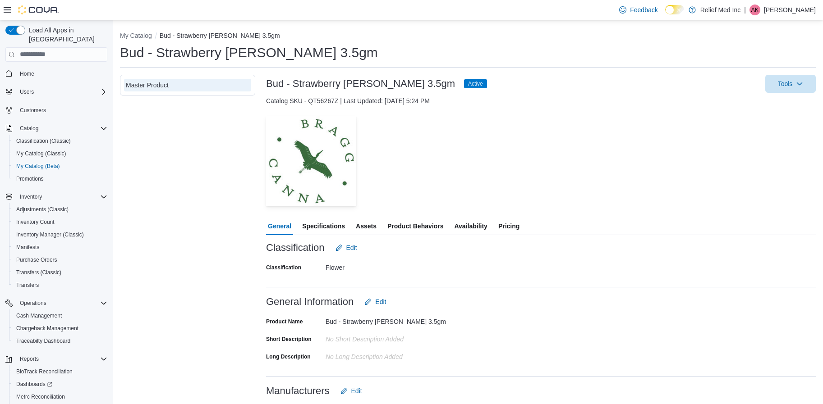
click at [460, 214] on div at bounding box center [541, 212] width 550 height 11
click at [463, 223] on span "Availability" at bounding box center [470, 226] width 33 height 18
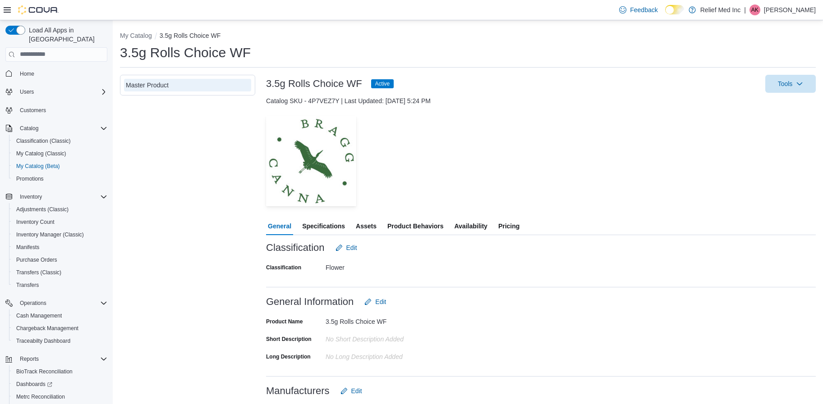
click at [477, 230] on span "Availability" at bounding box center [470, 226] width 33 height 18
click at [468, 230] on span "Availability" at bounding box center [470, 226] width 33 height 18
click at [473, 230] on span "Availability" at bounding box center [470, 226] width 33 height 18
click at [468, 229] on span "Availability" at bounding box center [470, 226] width 33 height 18
